Goal: Task Accomplishment & Management: Use online tool/utility

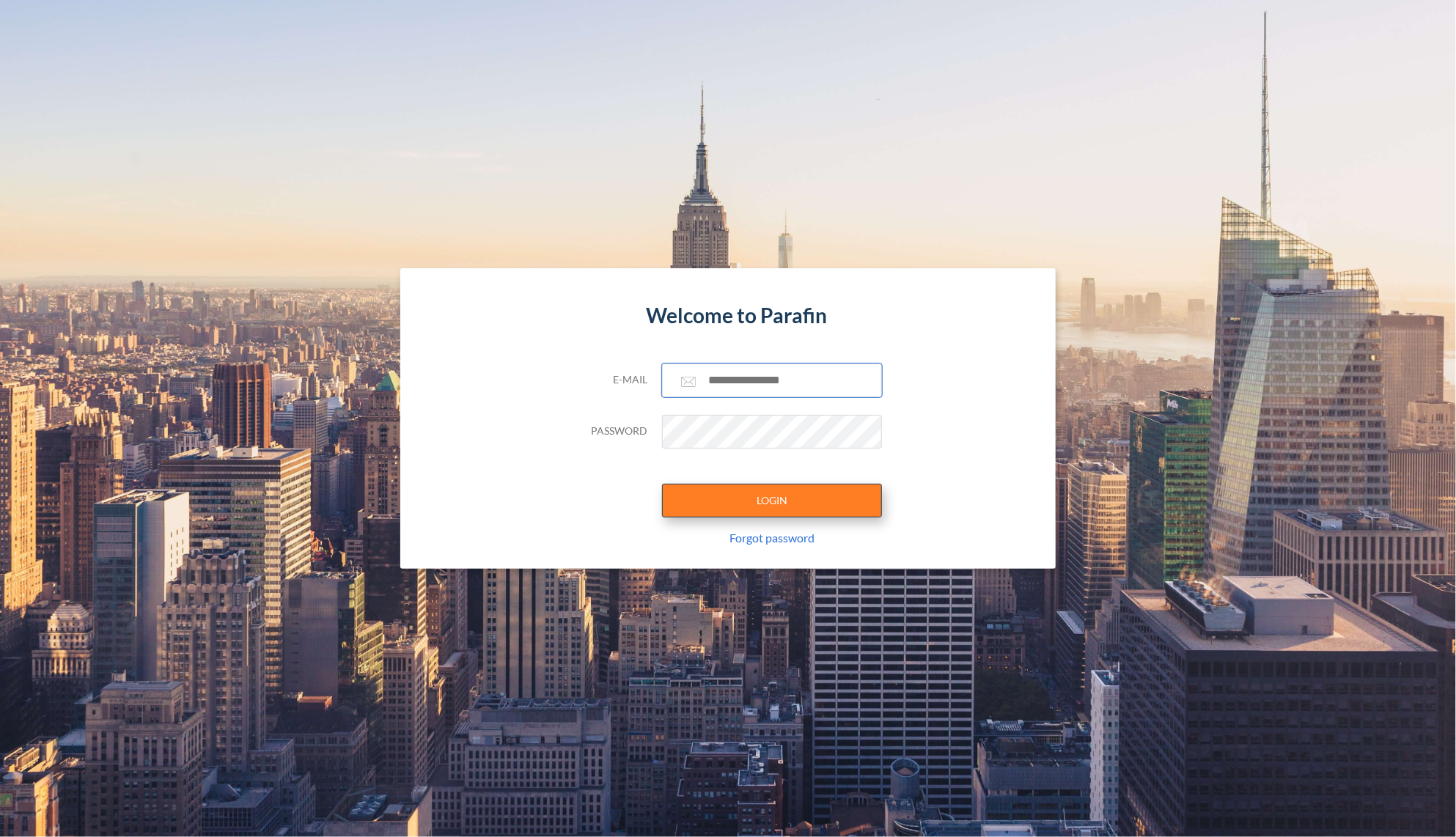
type input "**********"
click at [779, 508] on button "LOGIN" at bounding box center [772, 500] width 220 height 33
type input "**********"
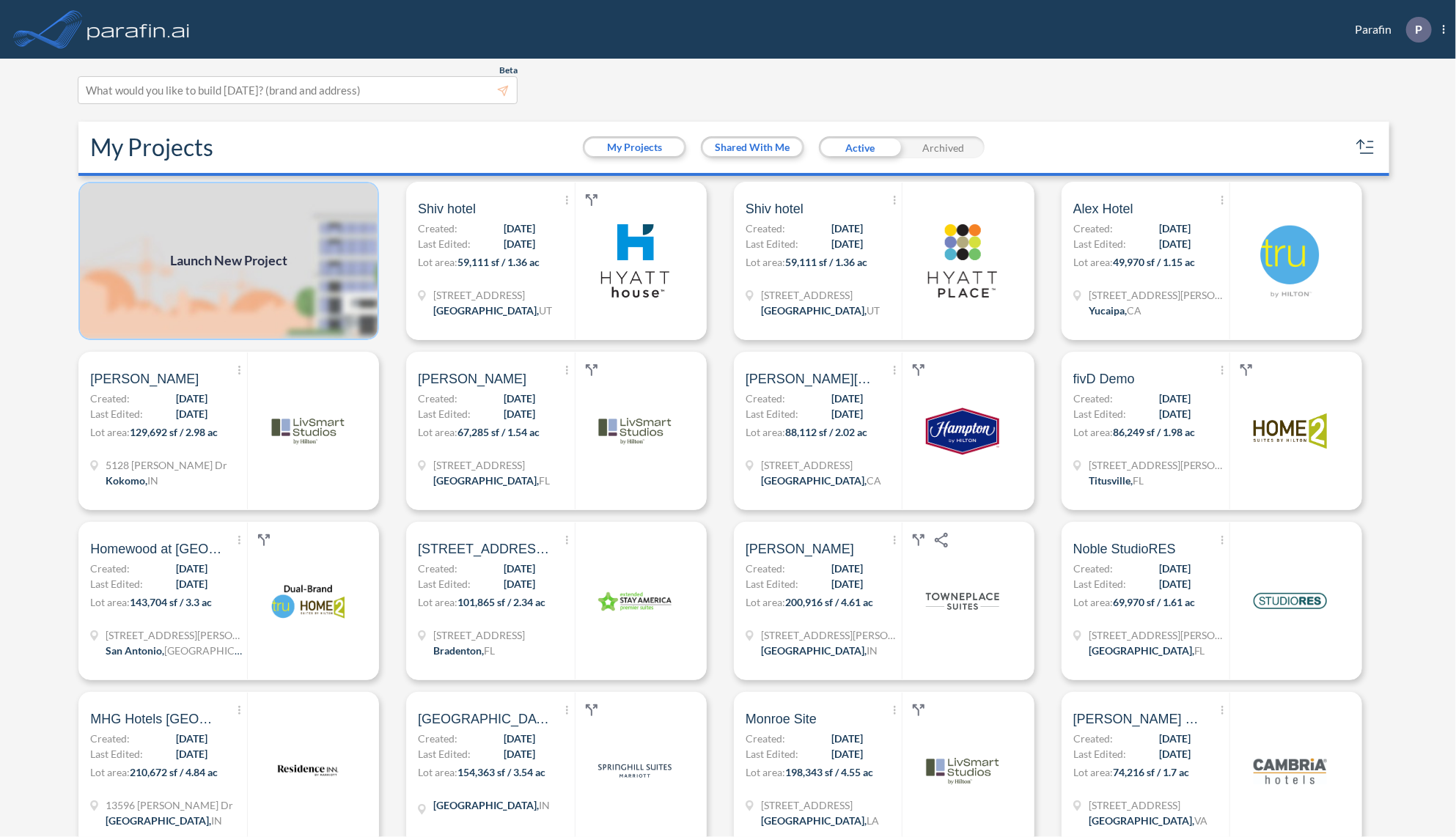
click at [294, 273] on img at bounding box center [229, 260] width 300 height 158
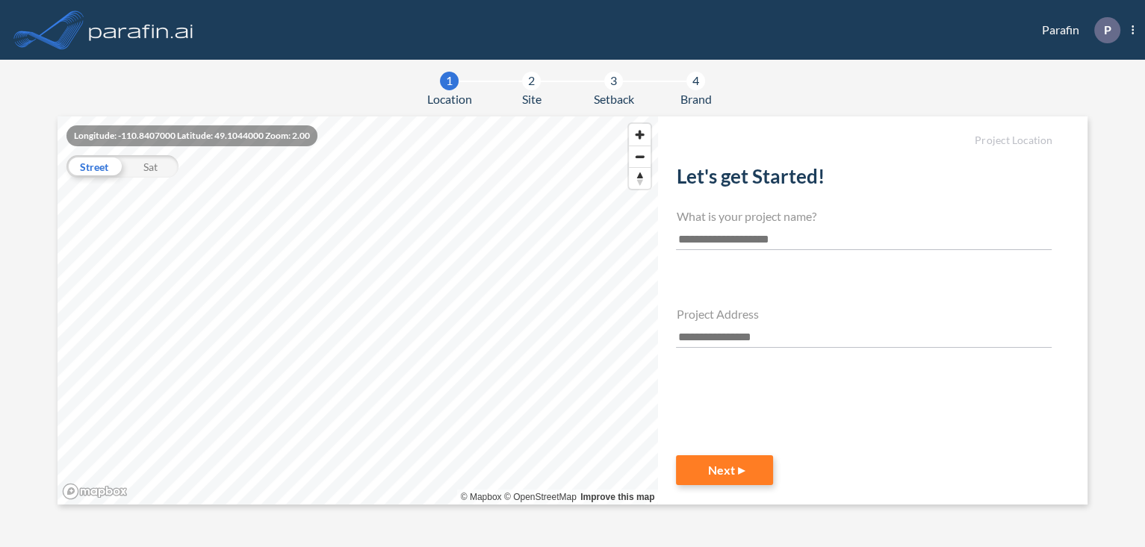
select select "*******"
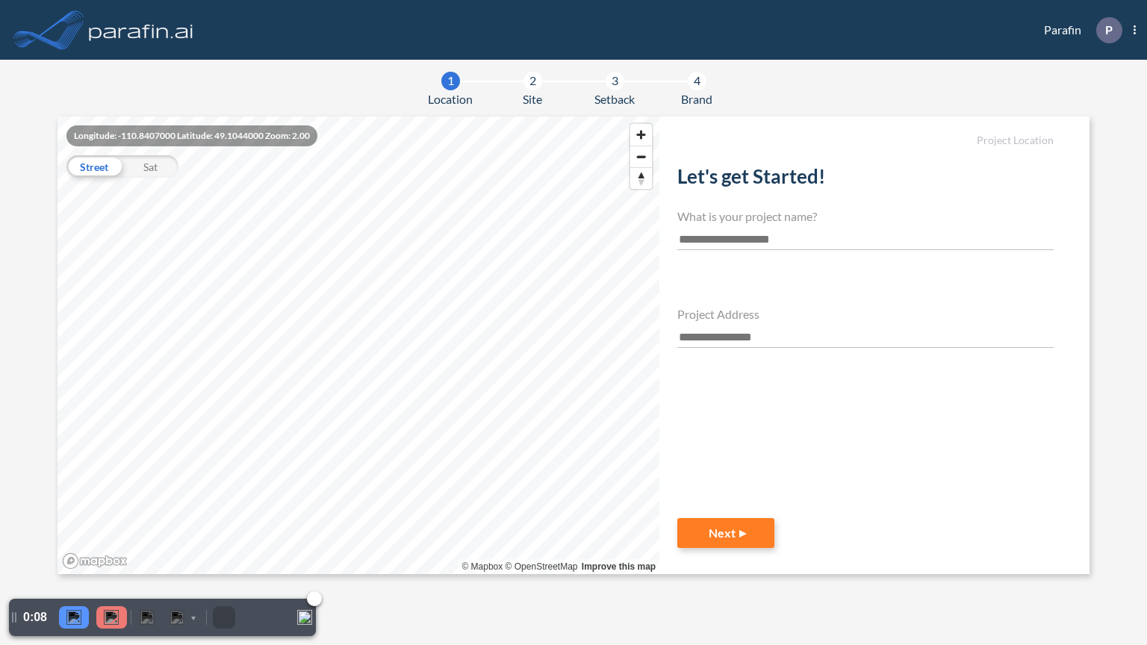
click at [300, 621] on img "Collapse" at bounding box center [304, 617] width 15 height 15
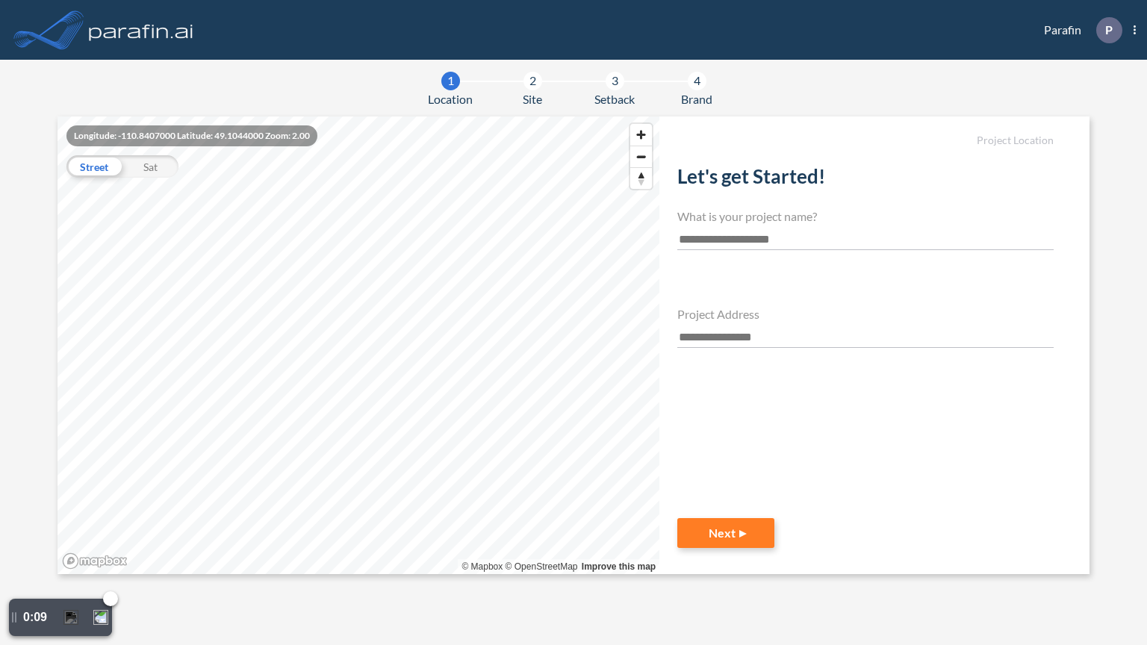
click at [55, 615] on div "0:09" at bounding box center [34, 617] width 51 height 37
drag, startPoint x: 18, startPoint y: 616, endPoint x: 0, endPoint y: 644, distance: 33.6
click at [0, 644] on html "Parafin P Show More Created with sketchtool. exit-to-app-button Created with Sk…" at bounding box center [573, 322] width 1147 height 645
click at [111, 609] on img at bounding box center [109, 608] width 10 height 10
click at [800, 243] on input "text" at bounding box center [865, 240] width 376 height 20
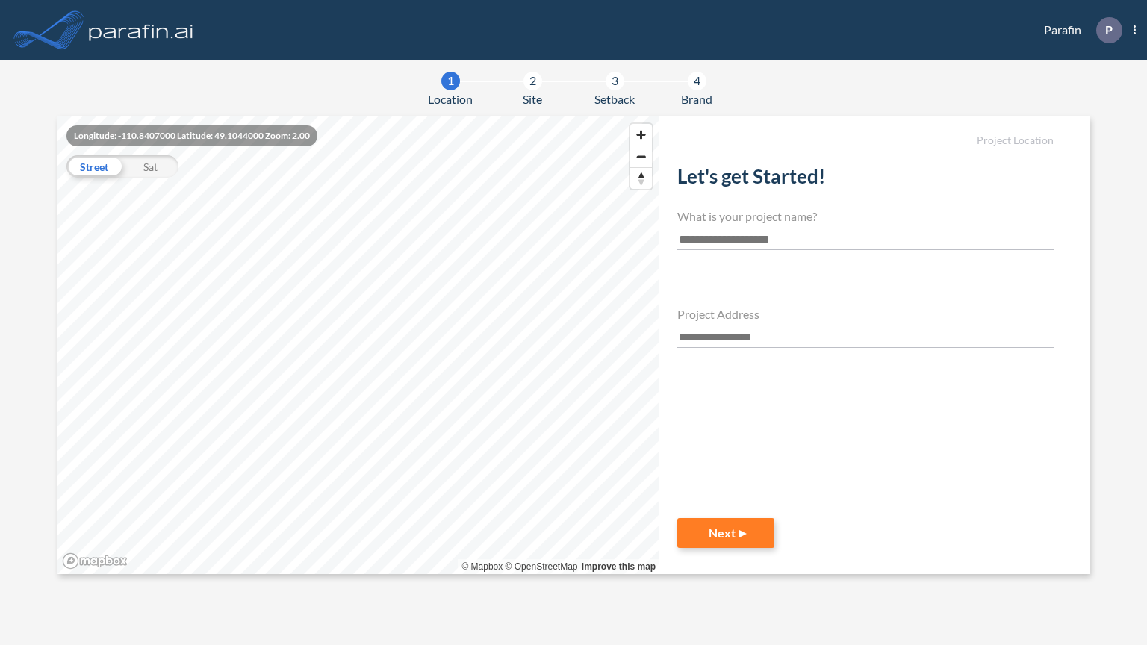
click at [1038, 519] on div "Project Location Let's get Started! What is your project name? Project Address …" at bounding box center [874, 345] width 430 height 458
click at [727, 239] on input "text" at bounding box center [865, 240] width 376 height 20
type input "**********"
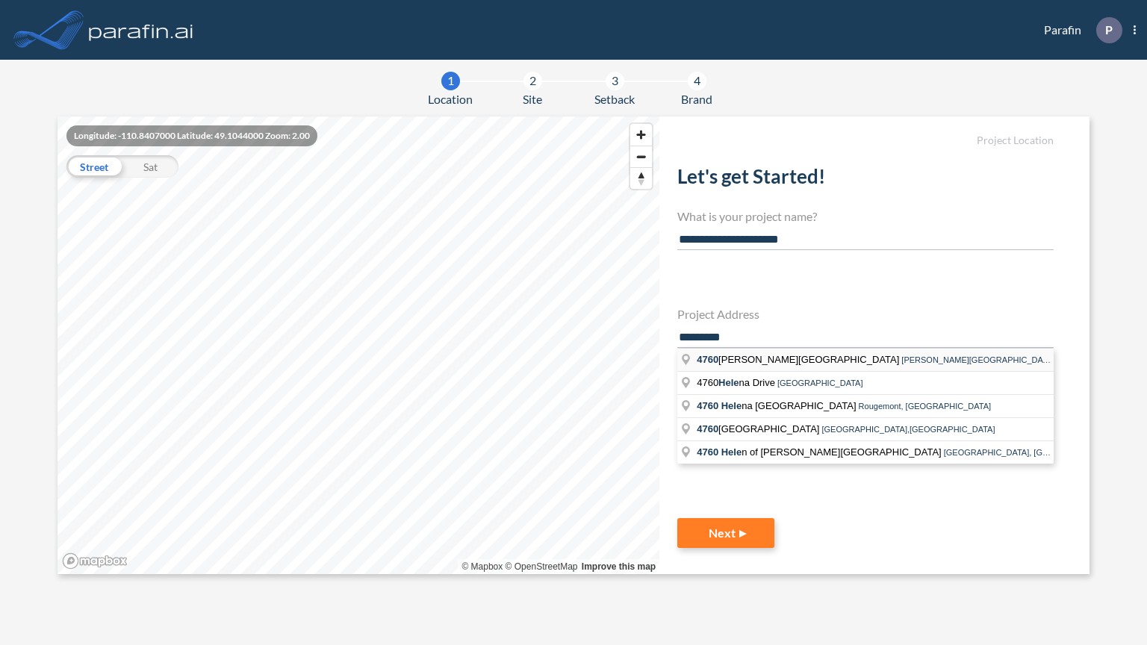
click at [777, 358] on span "[STREET_ADDRESS][PERSON_NAME]" at bounding box center [799, 359] width 205 height 11
type input "**********"
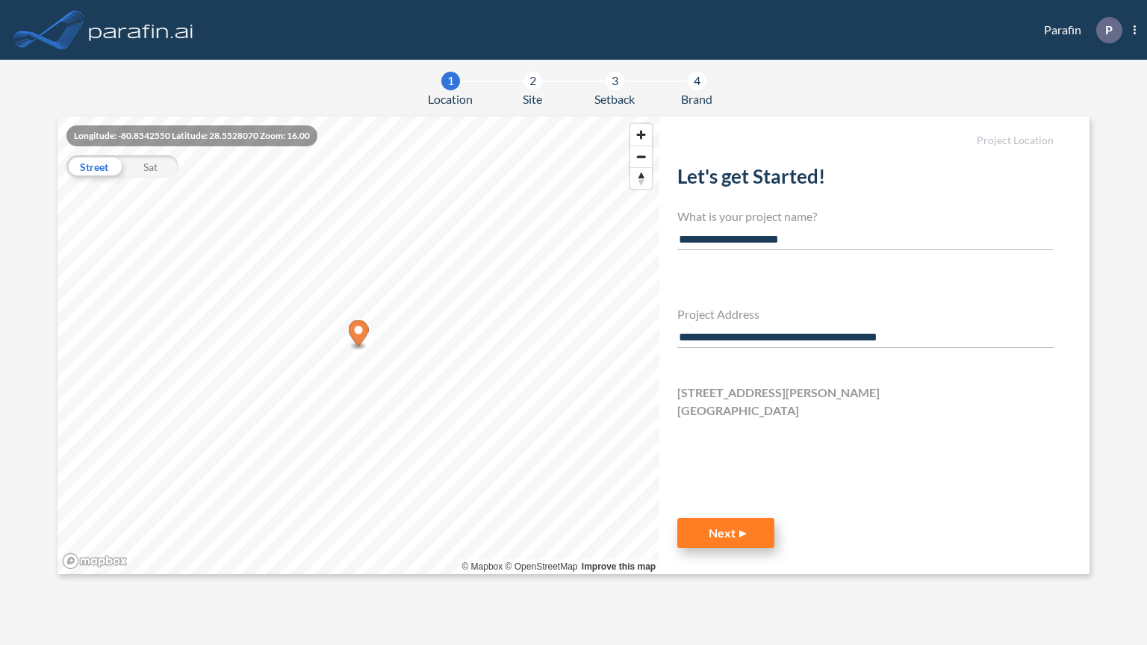
click at [729, 531] on button "Next" at bounding box center [725, 533] width 97 height 30
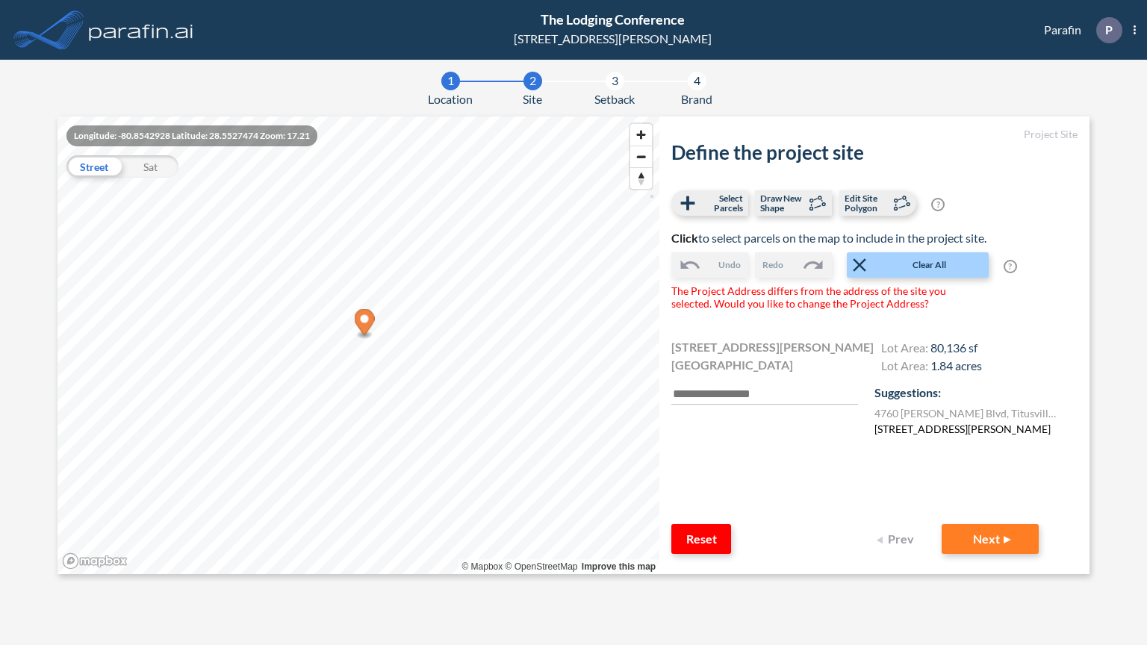
click at [989, 427] on label "[STREET_ADDRESS][PERSON_NAME]" at bounding box center [962, 429] width 176 height 16
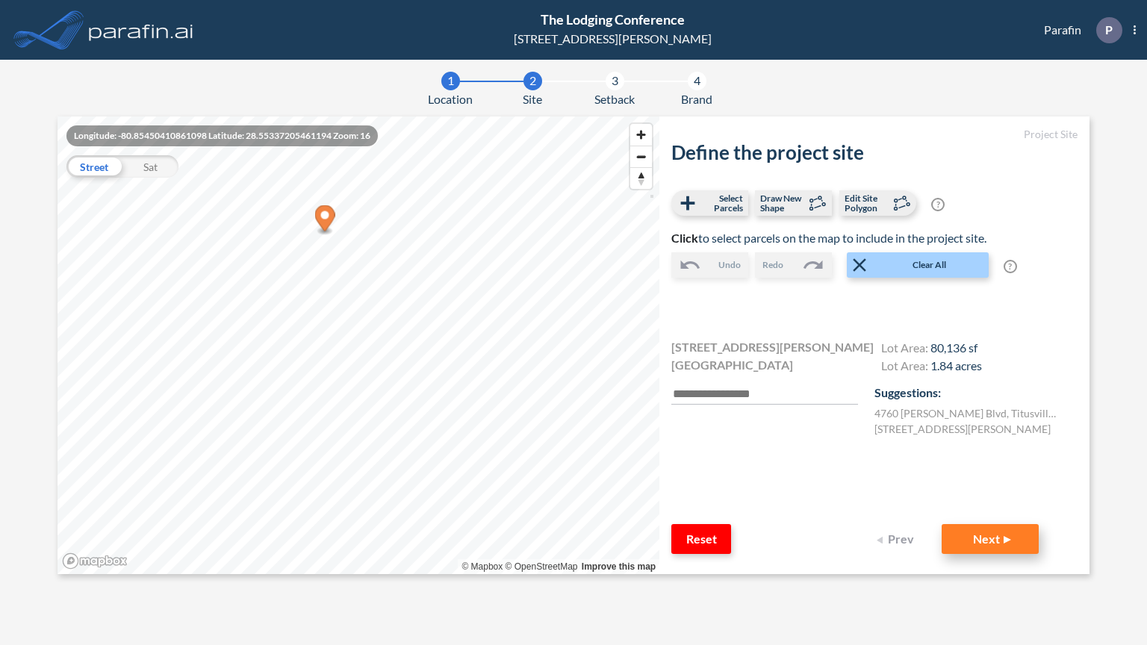
click at [990, 536] on button "Next" at bounding box center [990, 539] width 97 height 30
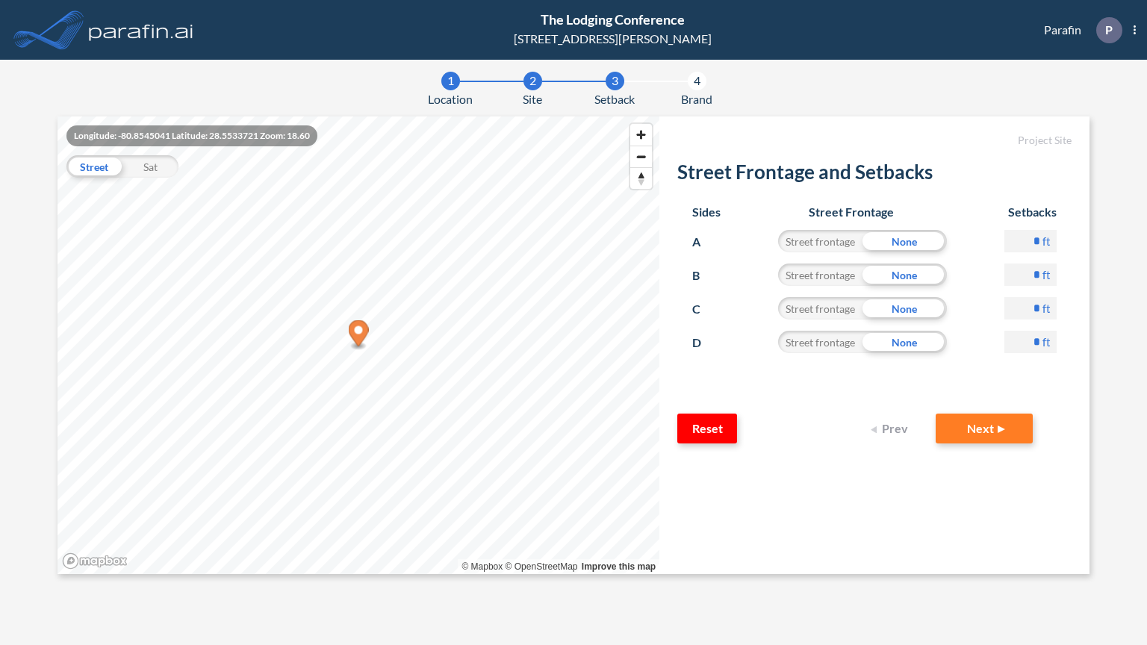
click at [825, 242] on div "Street frontage" at bounding box center [820, 241] width 84 height 22
drag, startPoint x: 1033, startPoint y: 240, endPoint x: 1048, endPoint y: 245, distance: 15.1
click at [1048, 245] on div "* ft" at bounding box center [1030, 247] width 52 height 34
type input "**"
click at [1062, 400] on div "Sides Street Frontage Setbacks A Street frontage None ** ft B Street frontage N…" at bounding box center [874, 302] width 394 height 224
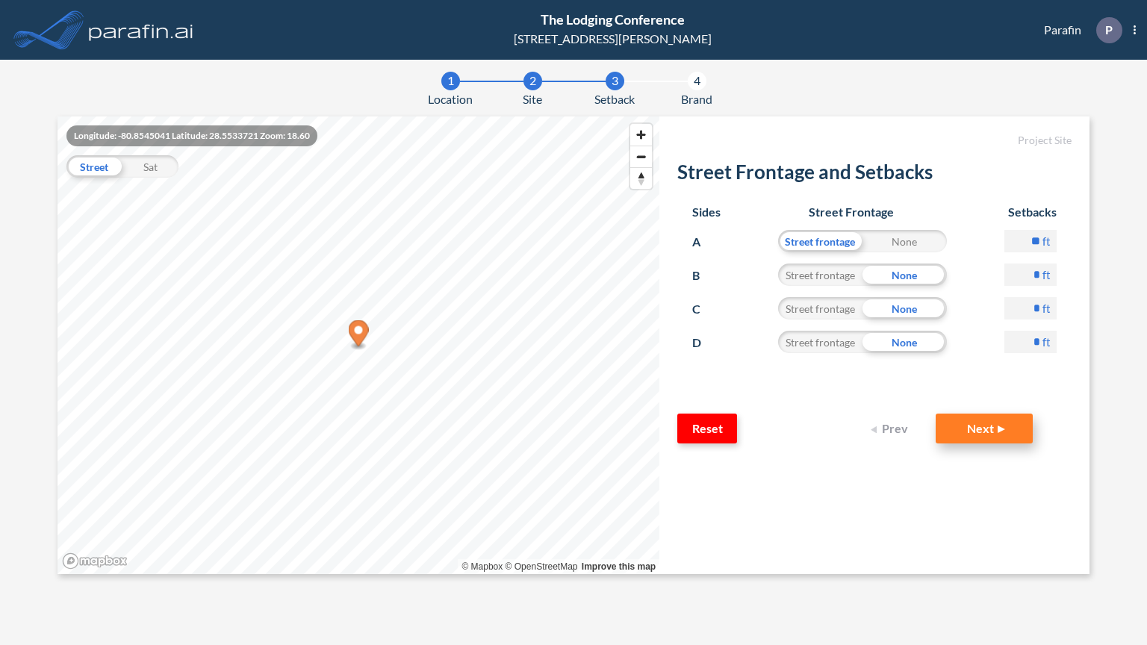
click at [989, 430] on button "Next" at bounding box center [984, 429] width 97 height 30
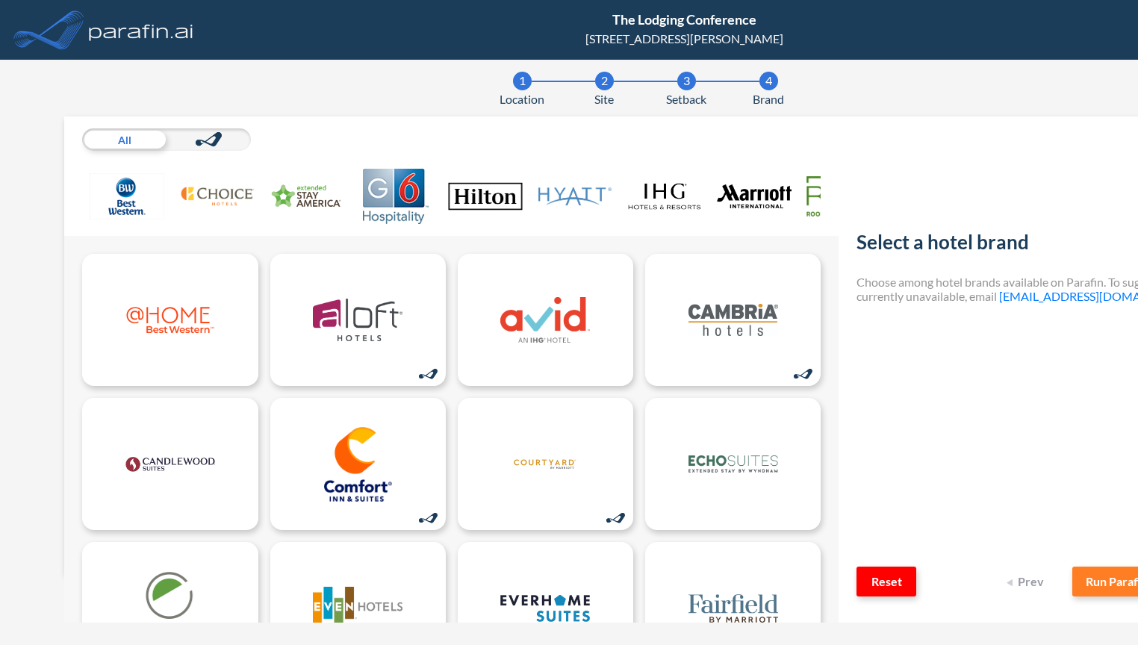
scroll to position [9, 0]
click at [752, 190] on img at bounding box center [754, 196] width 75 height 55
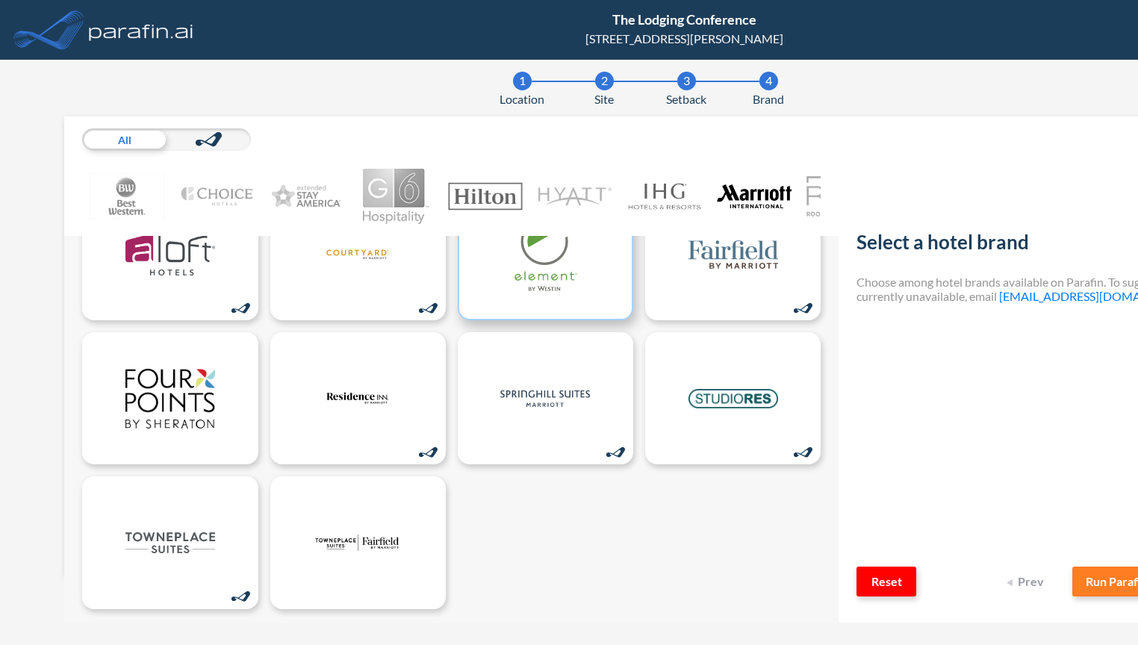
scroll to position [69, 0]
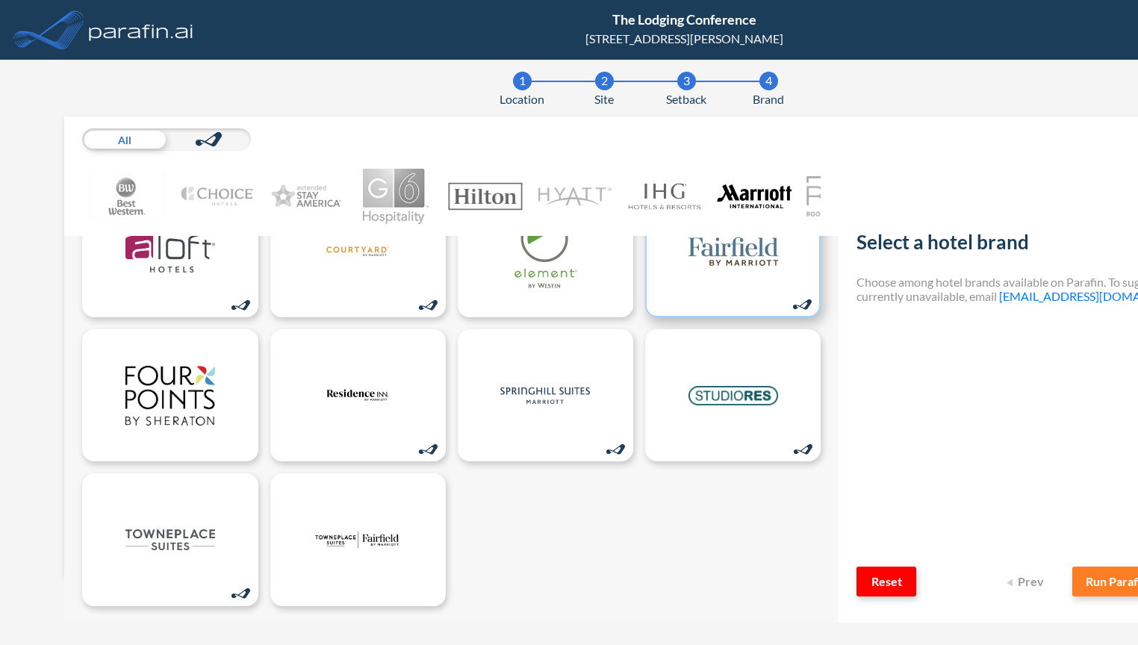
click at [741, 255] on img at bounding box center [733, 251] width 90 height 75
click at [1103, 570] on button "Run Parafin" at bounding box center [1120, 582] width 97 height 30
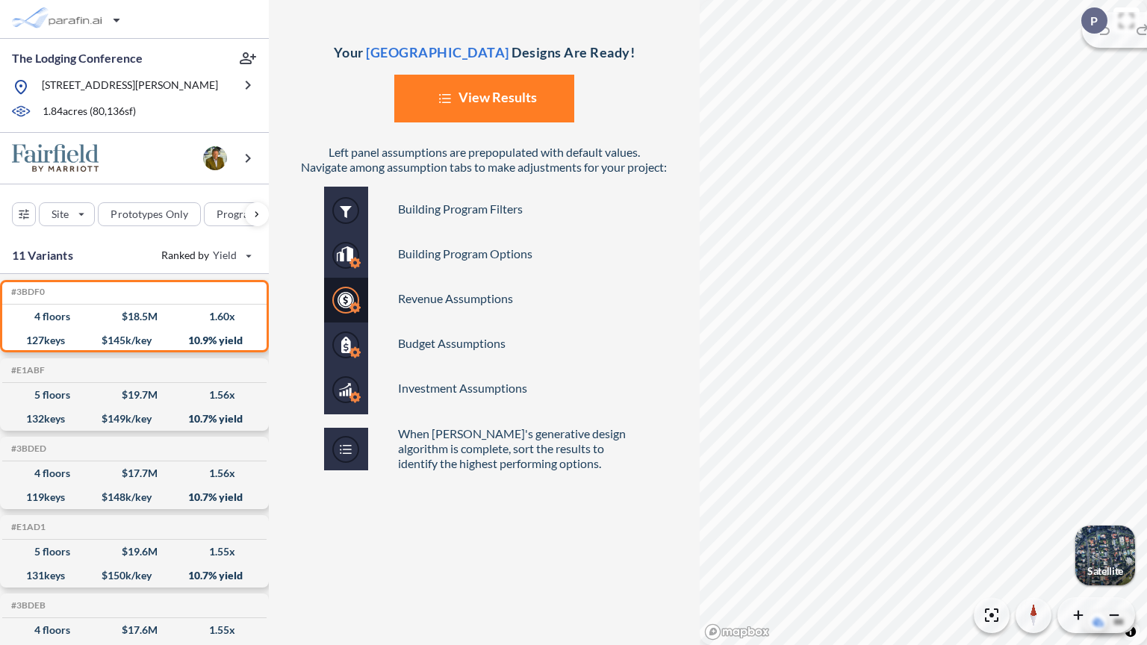
click at [496, 96] on button "List Created with Sketch. View Results" at bounding box center [484, 99] width 180 height 48
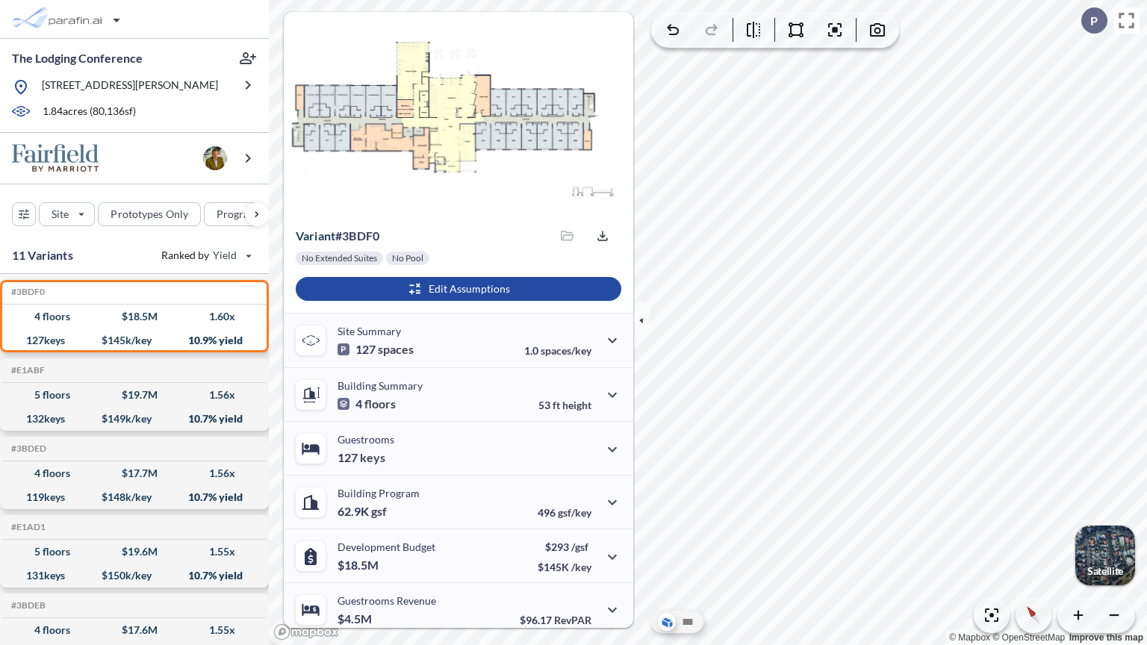
click at [1114, 553] on div "button" at bounding box center [1105, 556] width 60 height 60
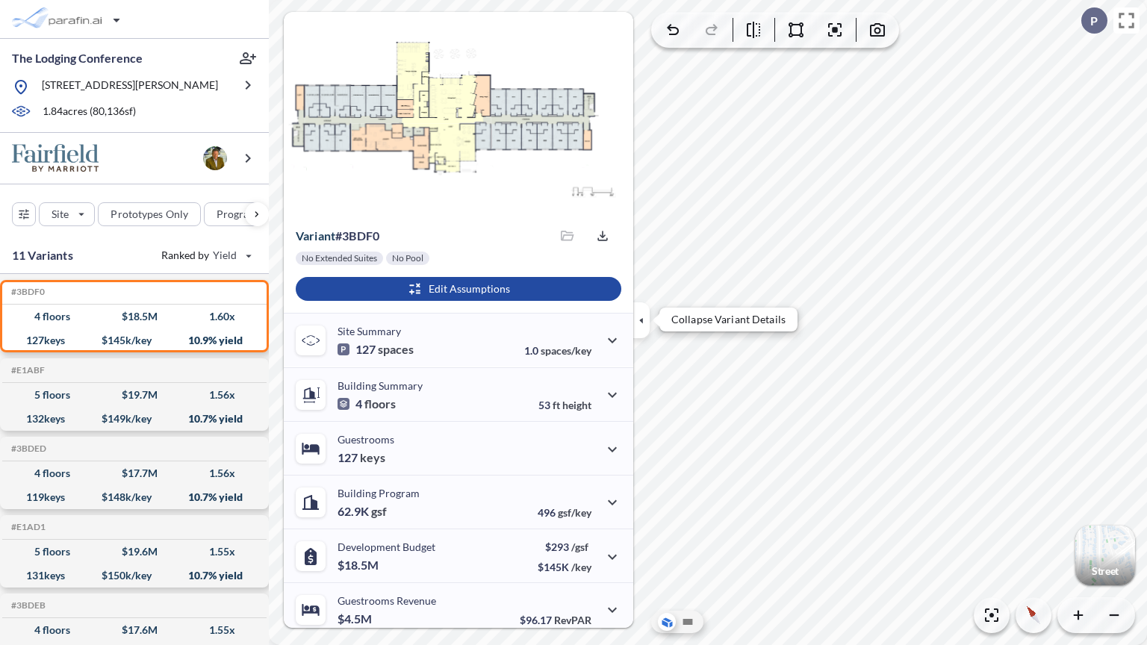
click at [647, 323] on icon "button" at bounding box center [641, 320] width 16 height 16
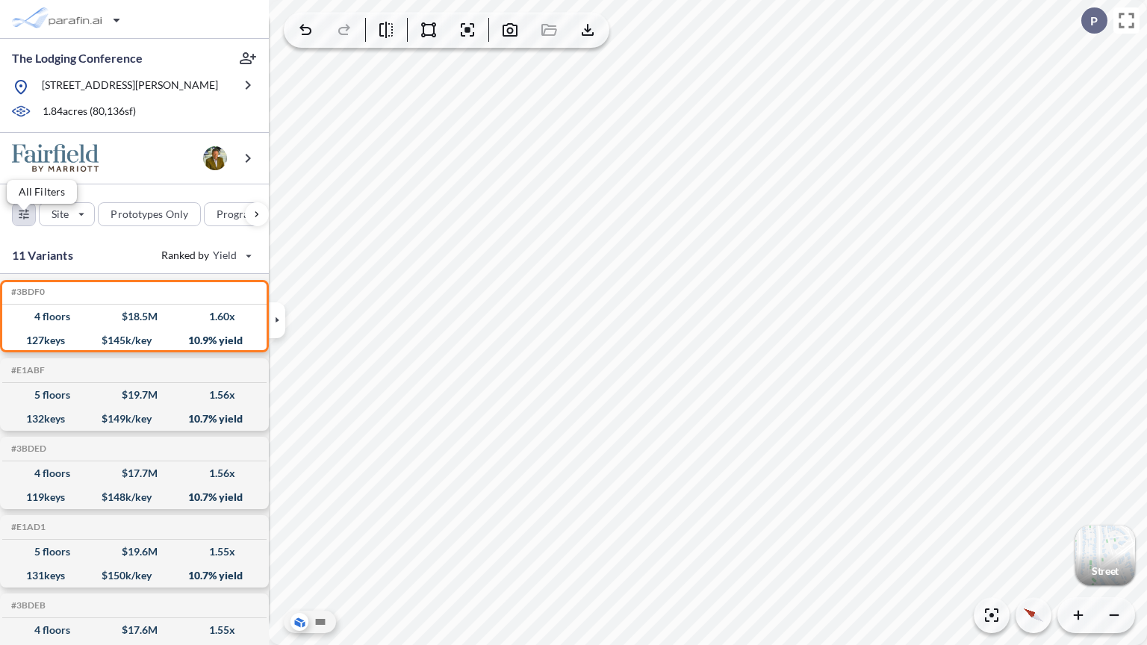
click at [16, 220] on div "button" at bounding box center [24, 214] width 22 height 22
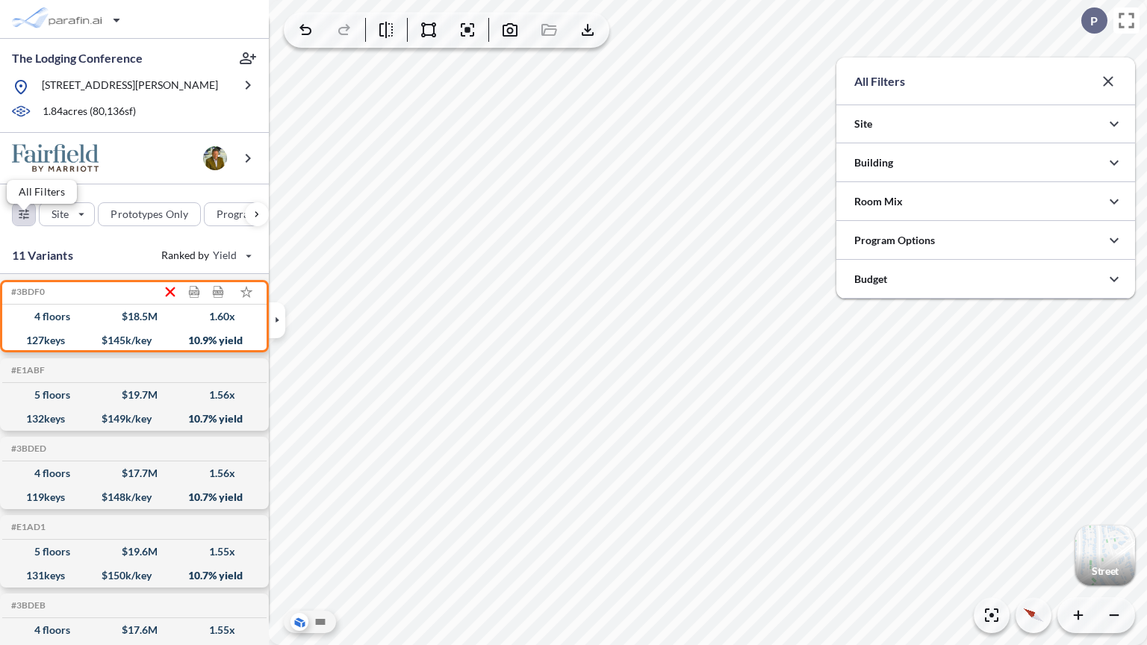
scroll to position [746672, 746373]
click at [280, 320] on icon "button" at bounding box center [277, 320] width 16 height 16
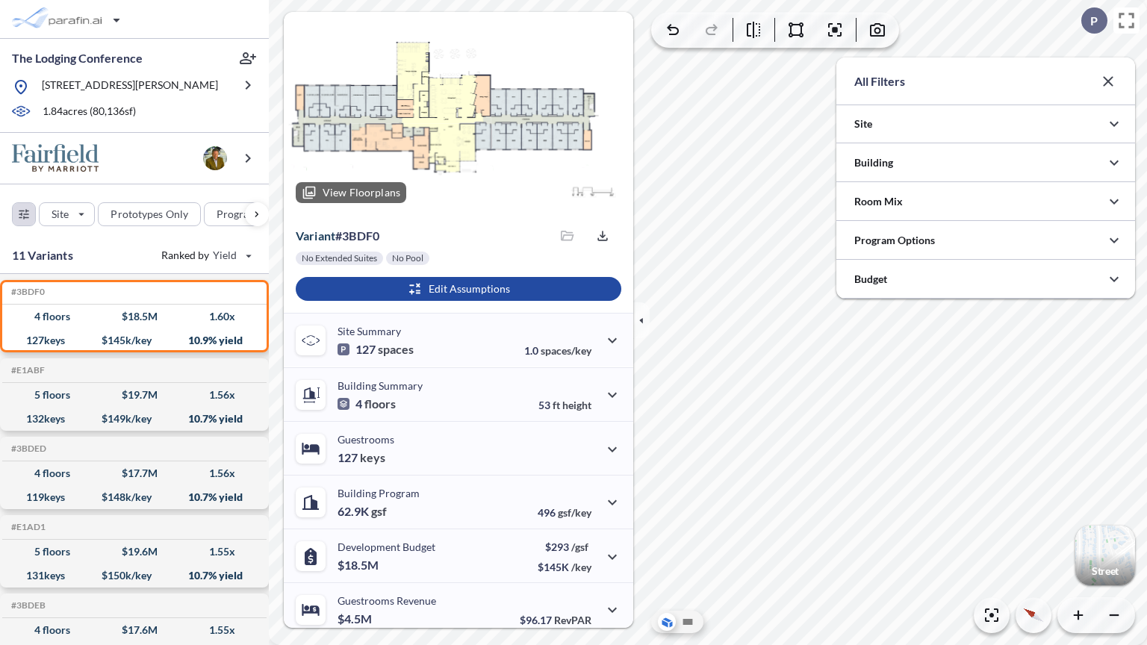
click at [464, 99] on div at bounding box center [458, 113] width 349 height 203
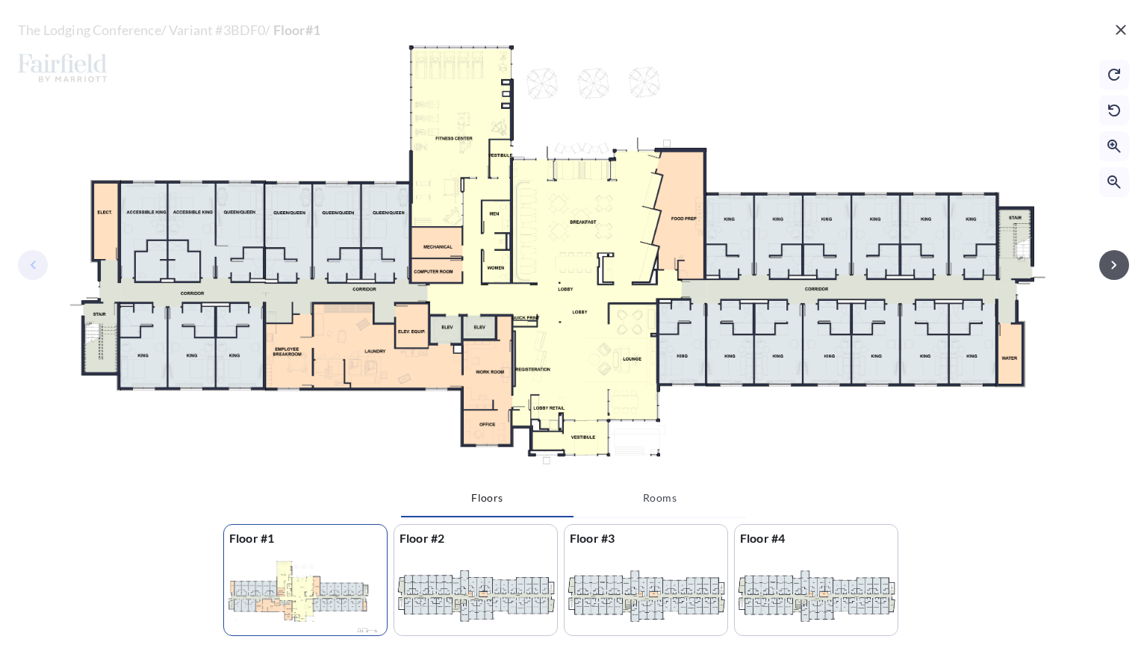
click at [1105, 263] on icon "button" at bounding box center [1114, 265] width 18 height 18
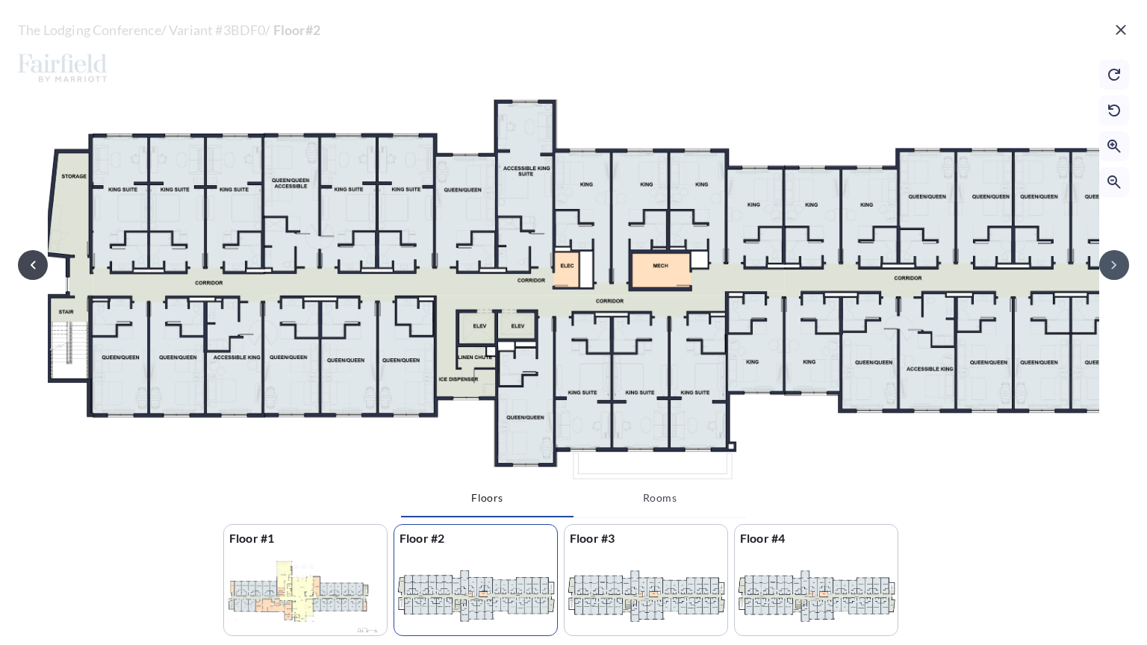
click at [1105, 262] on icon "button" at bounding box center [1114, 265] width 18 height 18
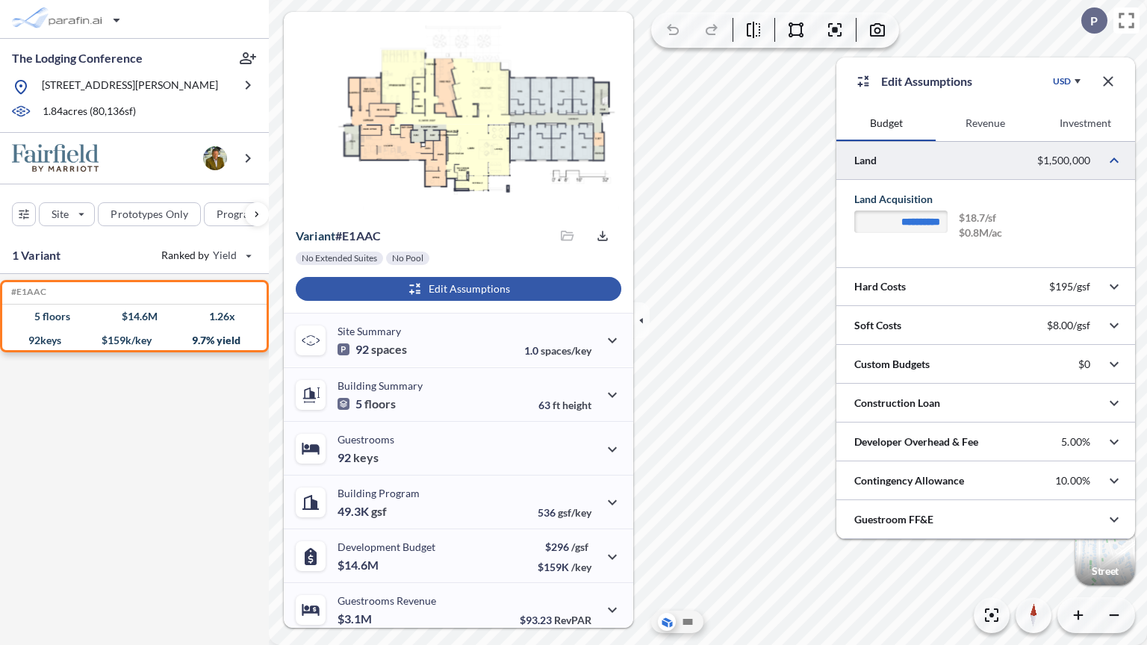
type input "**********"
click at [1119, 287] on icon "button" at bounding box center [1114, 287] width 18 height 18
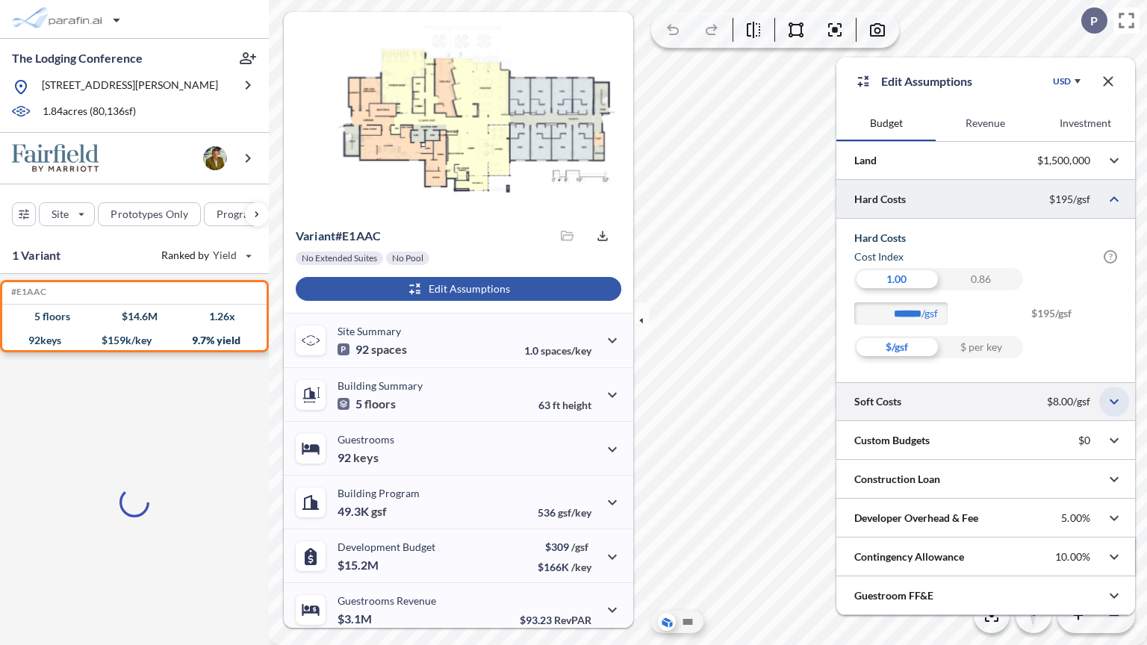
click at [1110, 396] on icon "button" at bounding box center [1114, 402] width 18 height 18
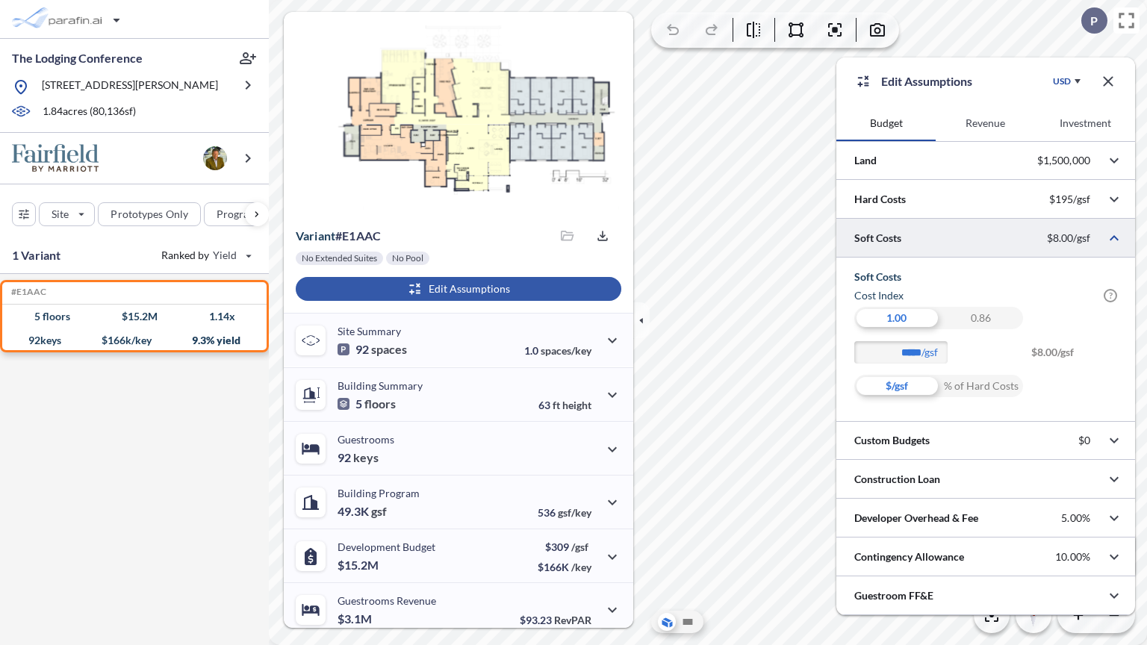
click at [1002, 116] on button "Revenue" at bounding box center [985, 123] width 99 height 36
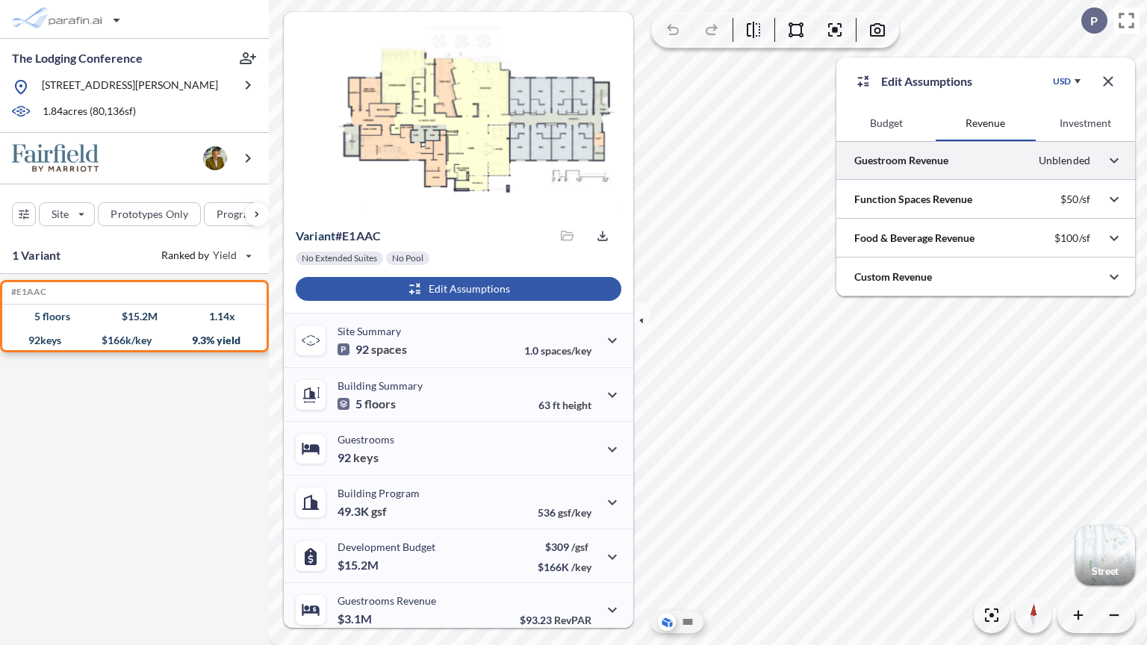
click at [977, 158] on div at bounding box center [985, 160] width 299 height 38
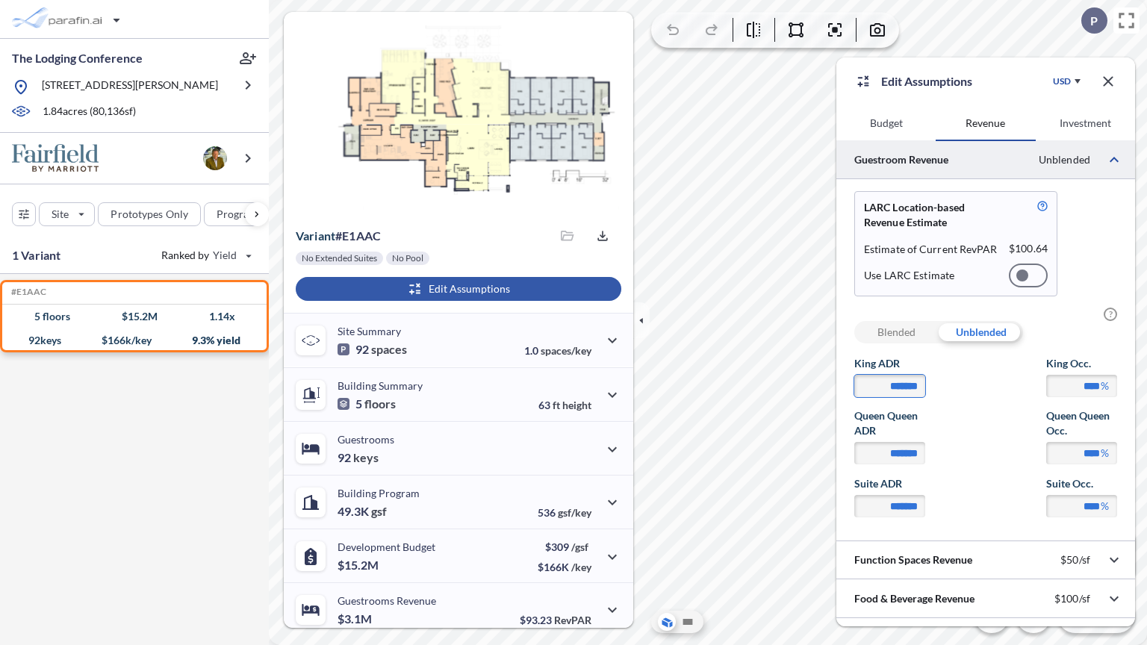
click at [909, 382] on input "*******" at bounding box center [889, 386] width 71 height 22
type input "*******"
click at [1100, 255] on div "LARC Location-based Revenue Estimate Estimate of Current RevPAR $ 100.64 Use LA…" at bounding box center [985, 243] width 263 height 105
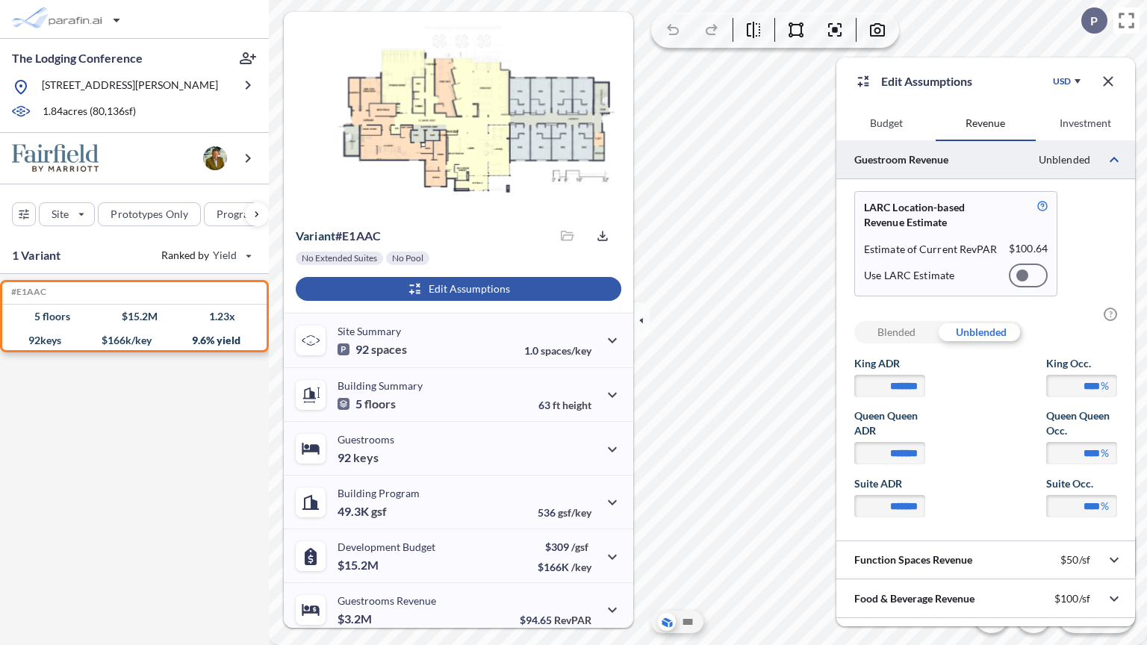
click at [1082, 122] on button "Investment" at bounding box center [1085, 123] width 99 height 36
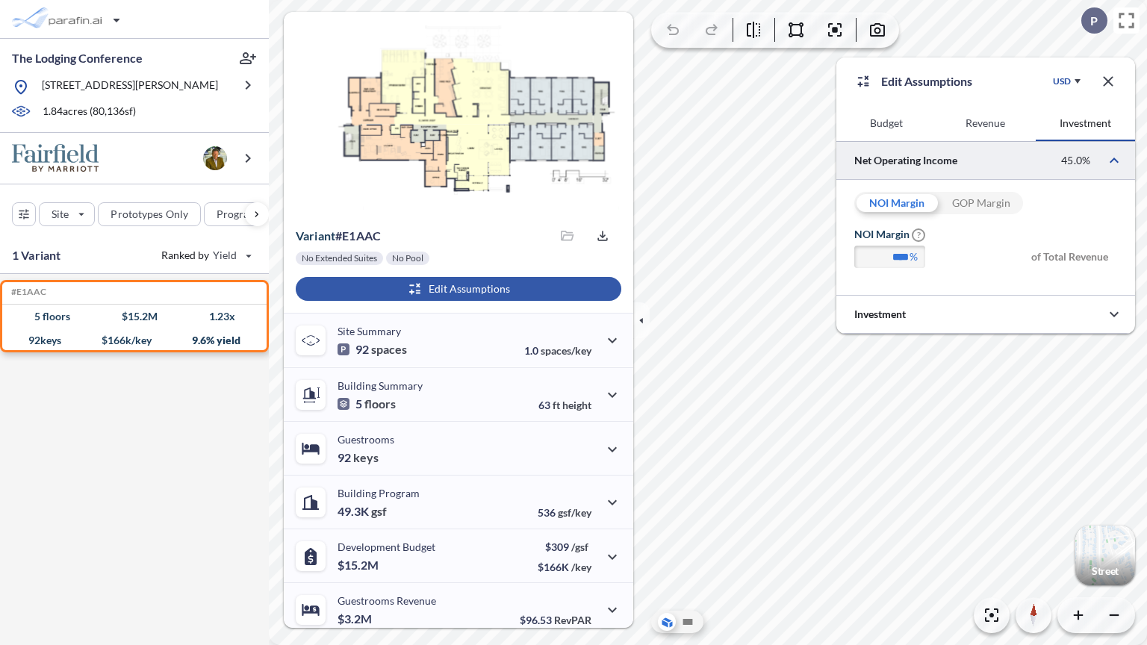
click at [1113, 80] on icon "button" at bounding box center [1108, 81] width 18 height 18
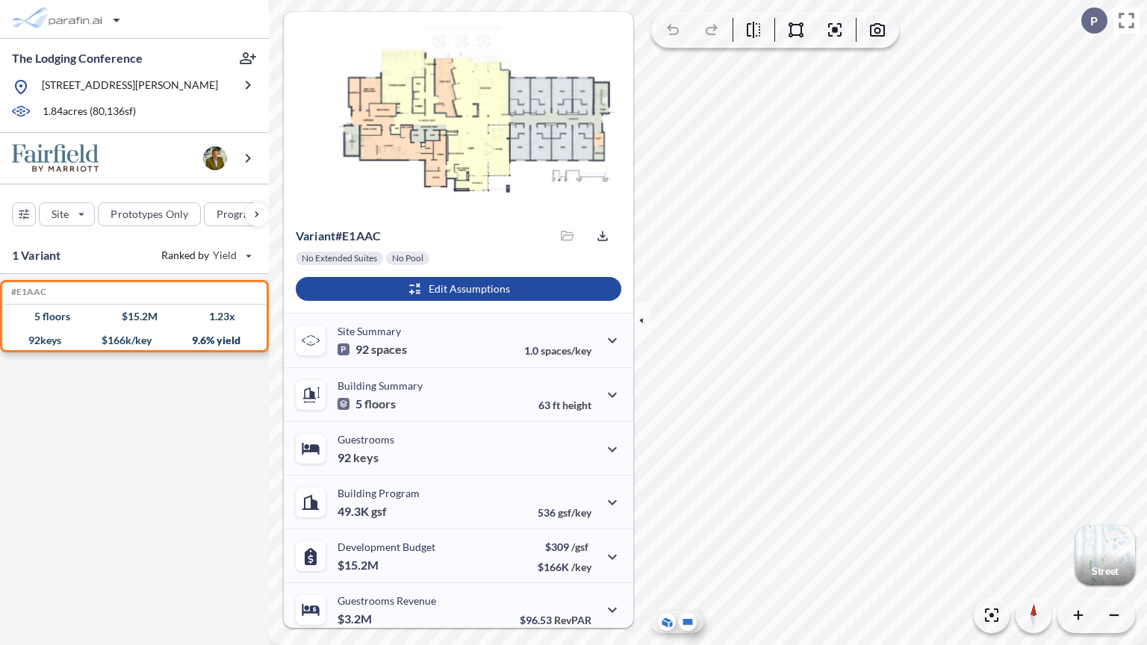
click at [690, 623] on icon at bounding box center [688, 622] width 10 height 6
click at [647, 320] on icon "button" at bounding box center [641, 320] width 16 height 16
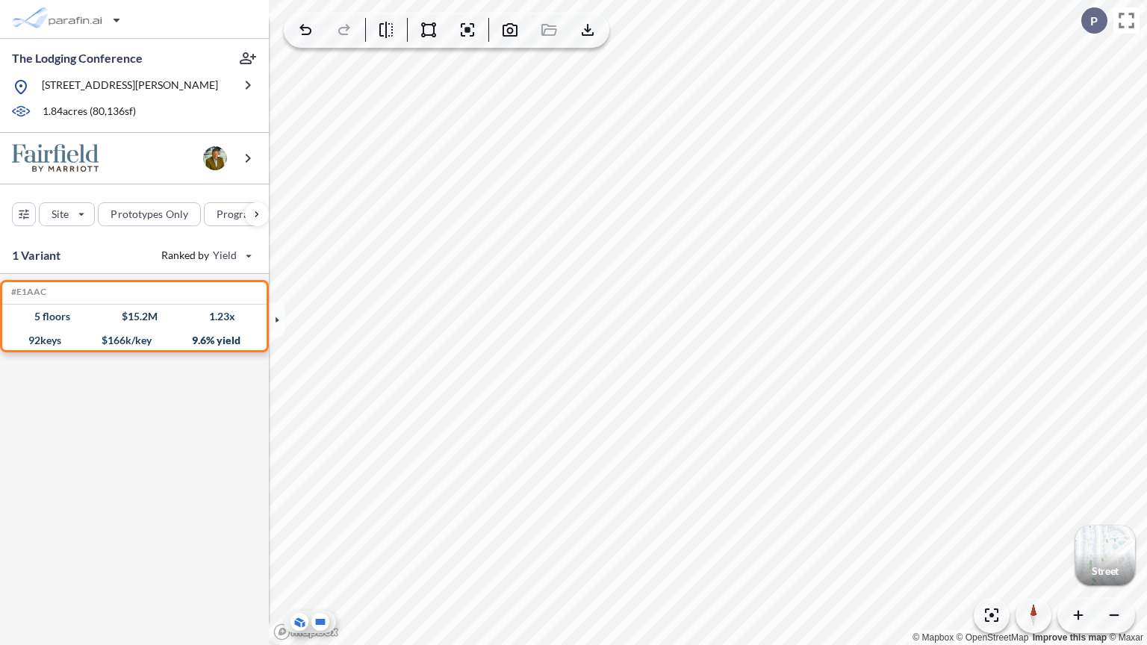
click at [296, 615] on icon at bounding box center [299, 623] width 16 height 16
